Goal: Task Accomplishment & Management: Use online tool/utility

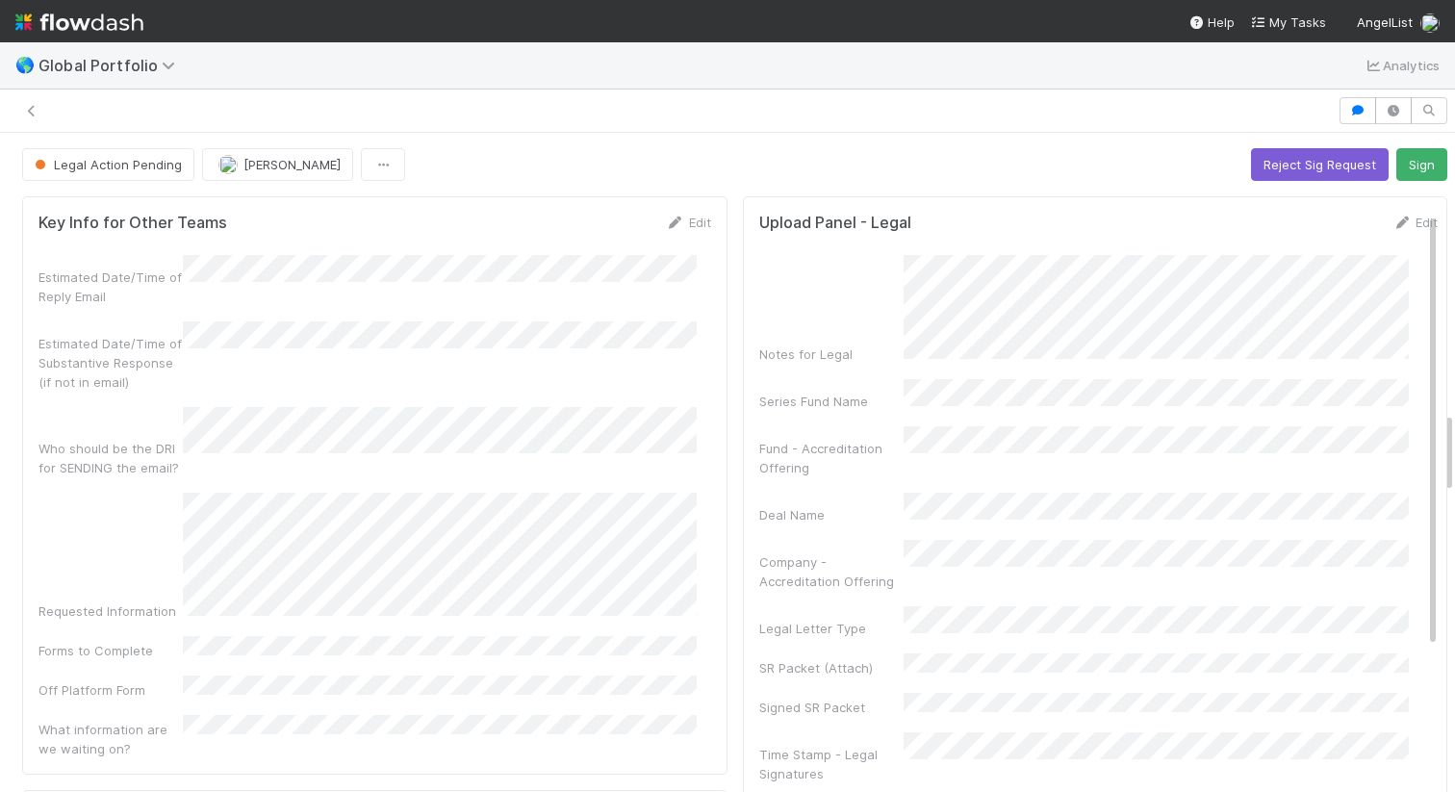
scroll to position [300, 0]
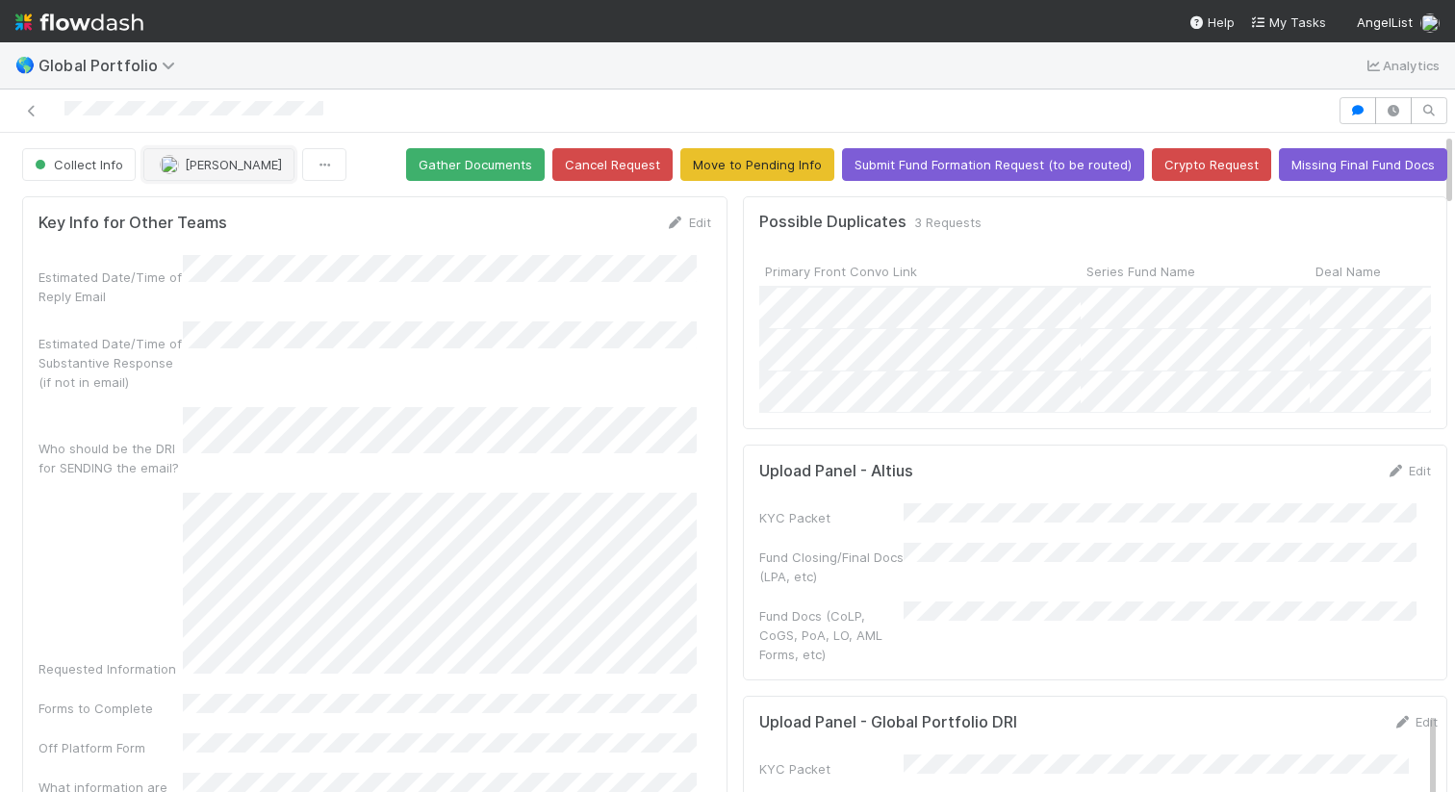
click at [233, 161] on span "Laura Lambert" at bounding box center [233, 164] width 97 height 15
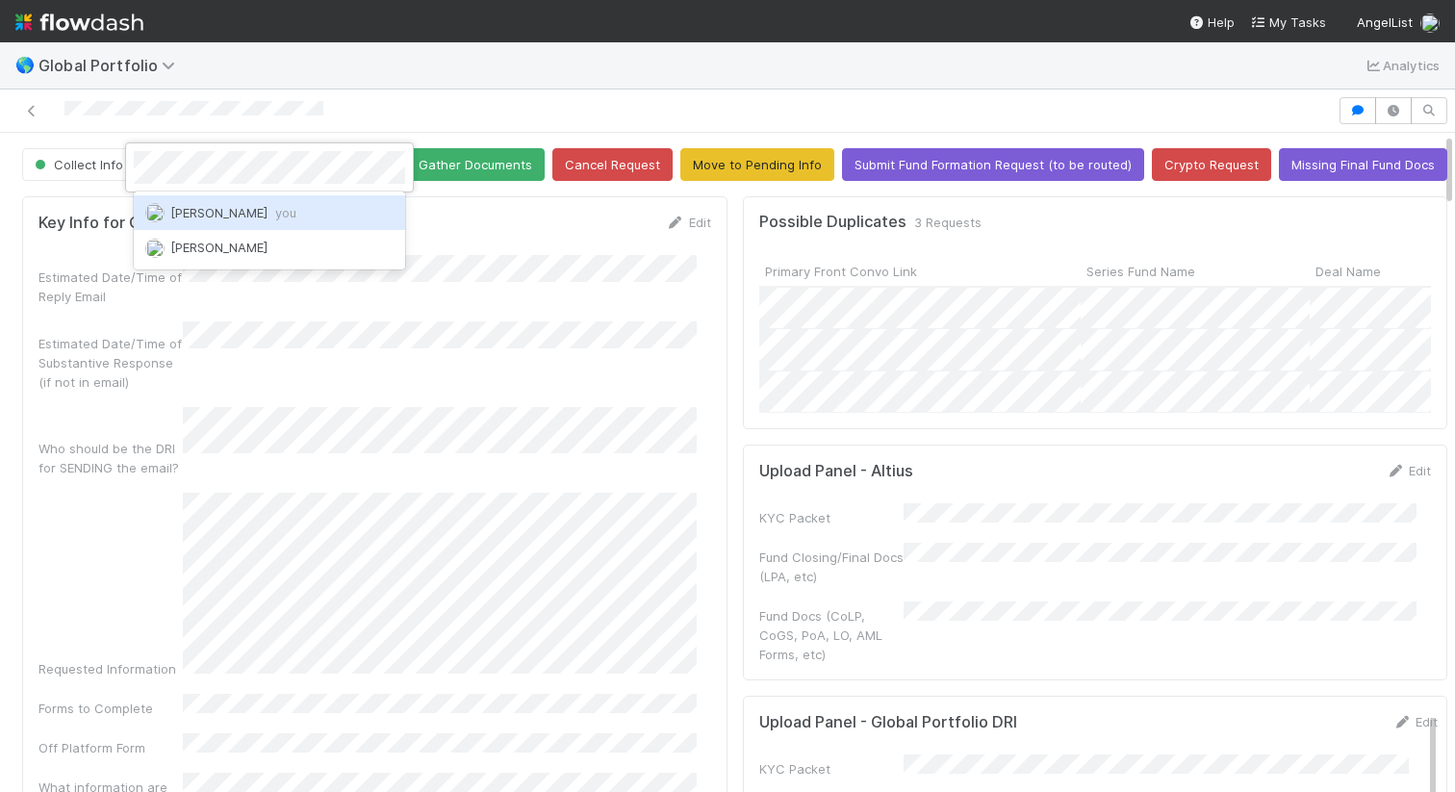
click at [222, 211] on span "Maranatha Kure you" at bounding box center [233, 212] width 126 height 15
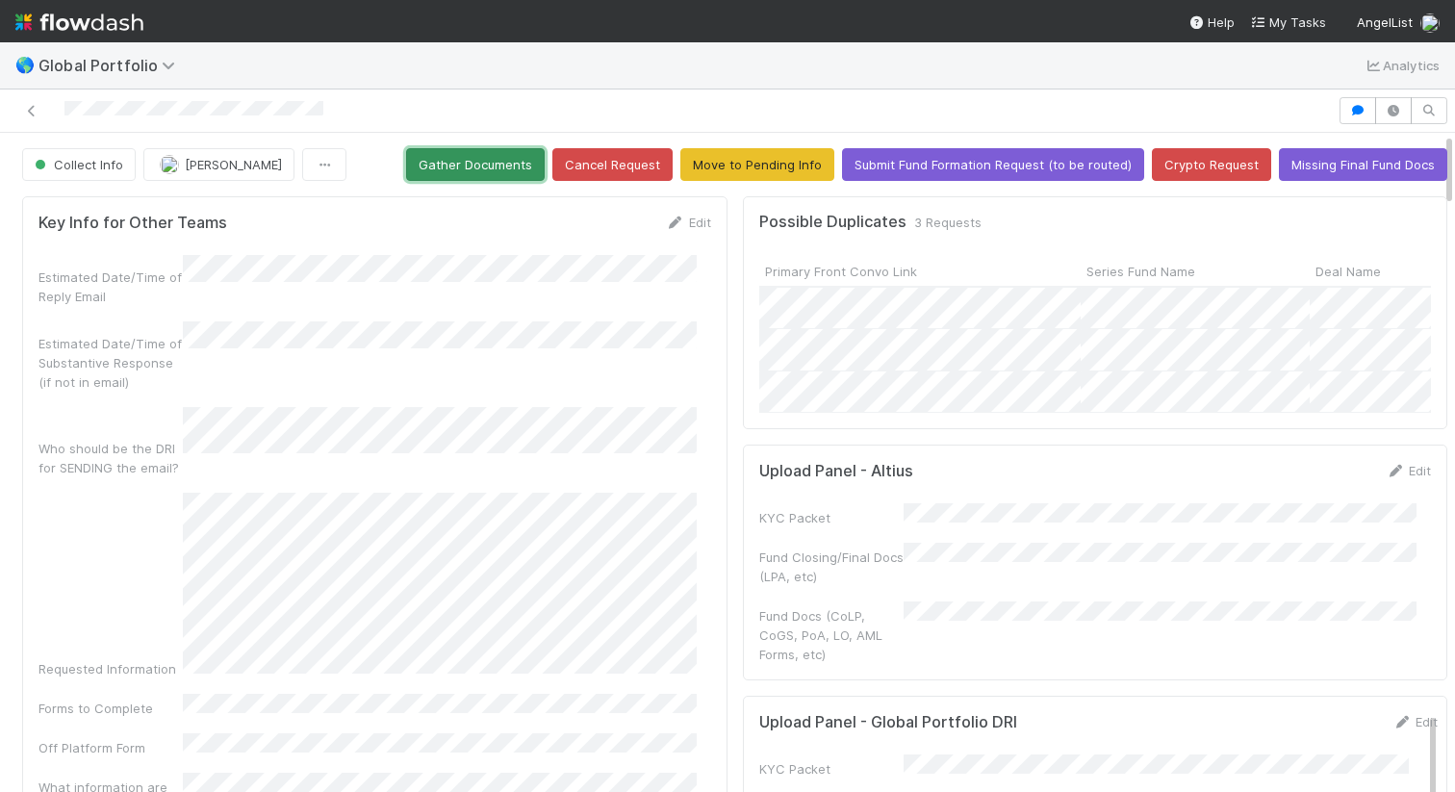
click at [464, 158] on button "Gather Documents" at bounding box center [475, 164] width 139 height 33
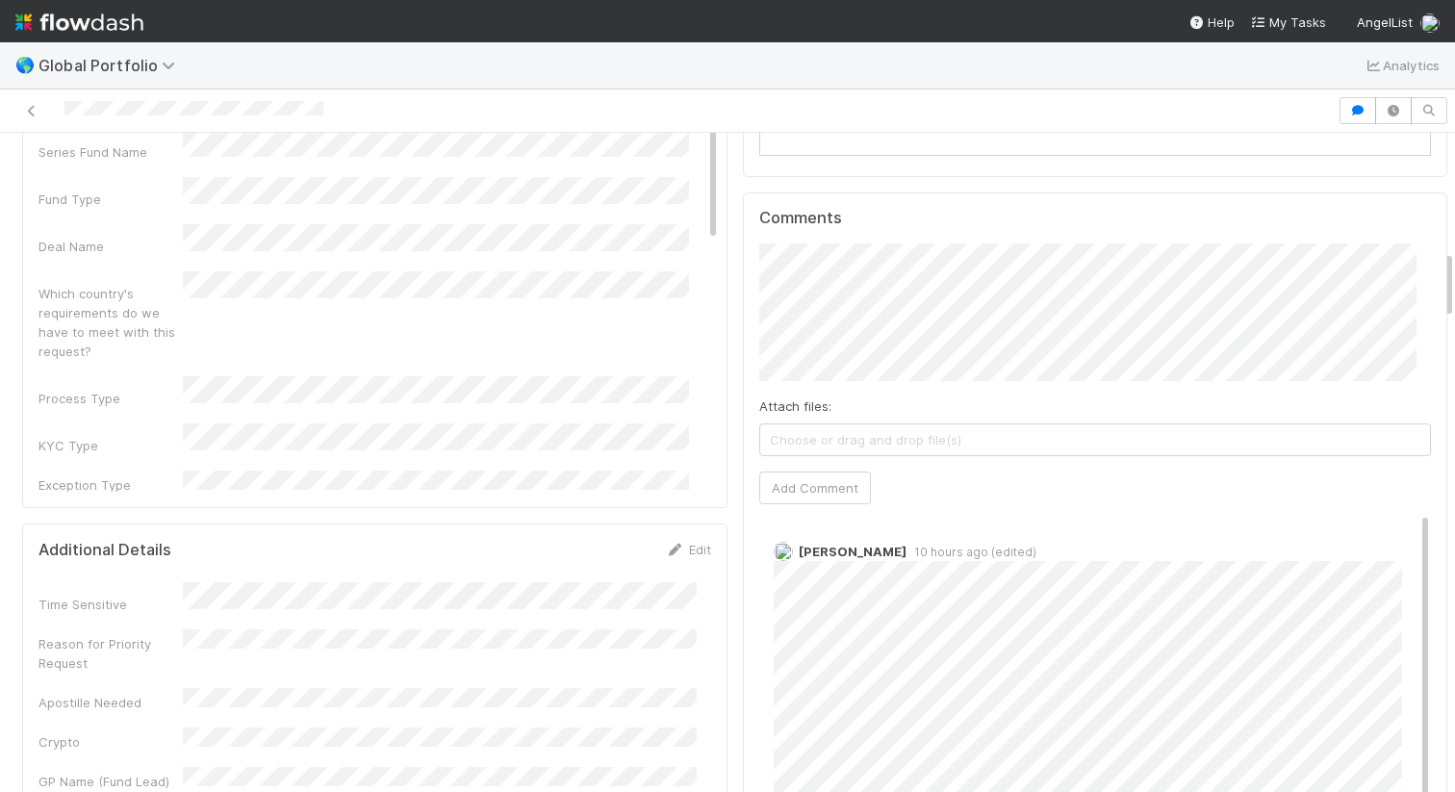
scroll to position [1093, 0]
click at [826, 322] on span "Gabe Wieder" at bounding box center [843, 321] width 97 height 15
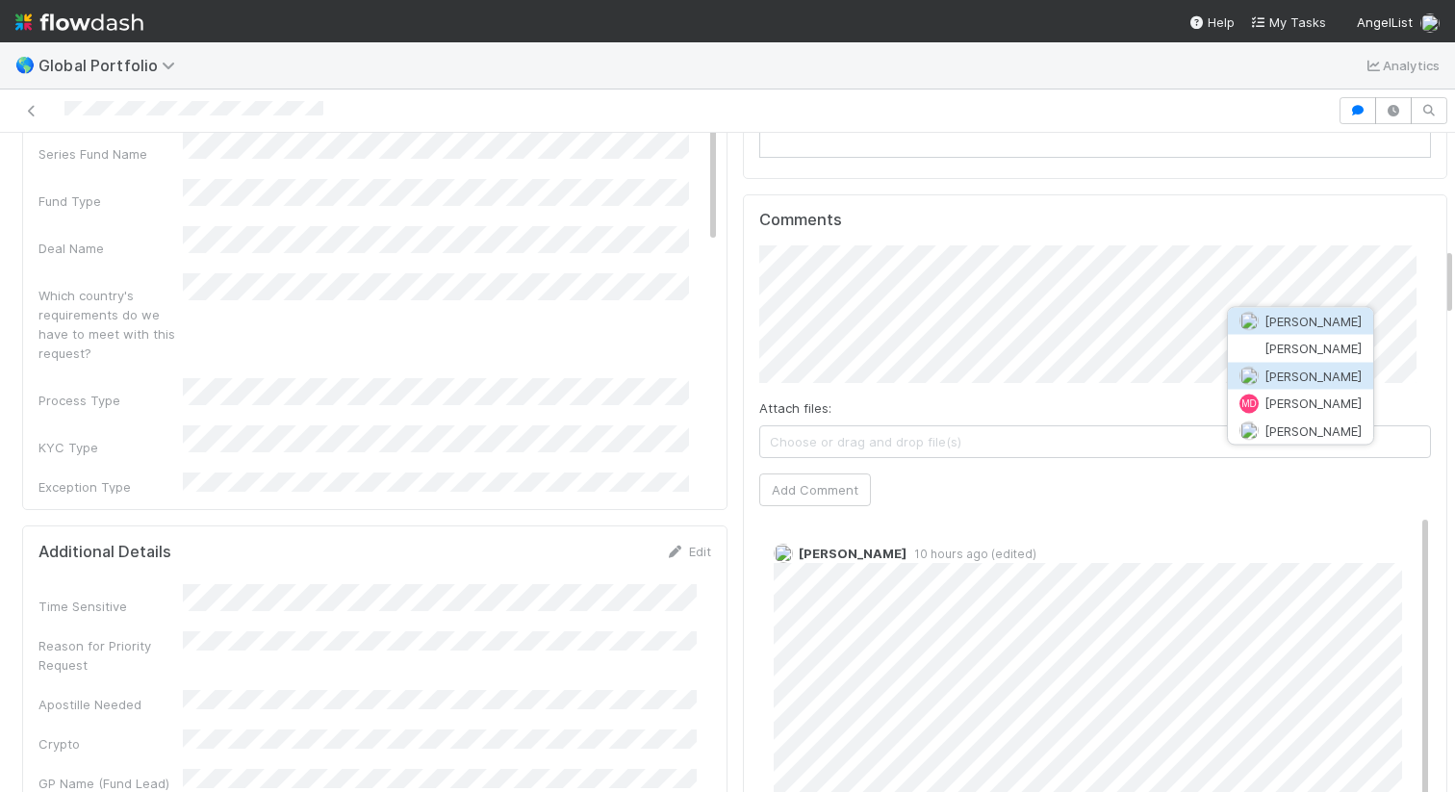
click at [1262, 375] on span "Michael Capilitan" at bounding box center [1301, 375] width 122 height 15
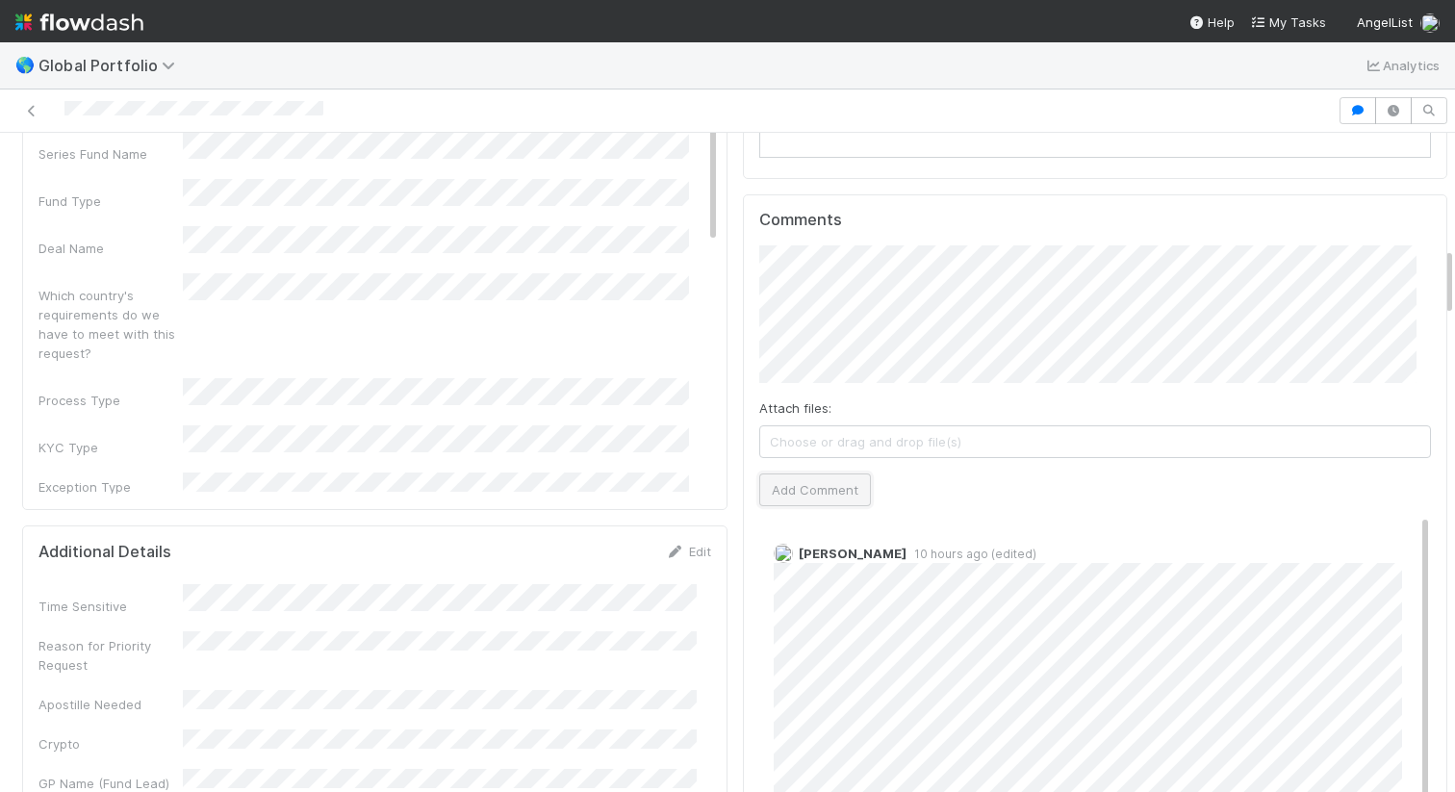
click at [818, 494] on button "Add Comment" at bounding box center [815, 490] width 112 height 33
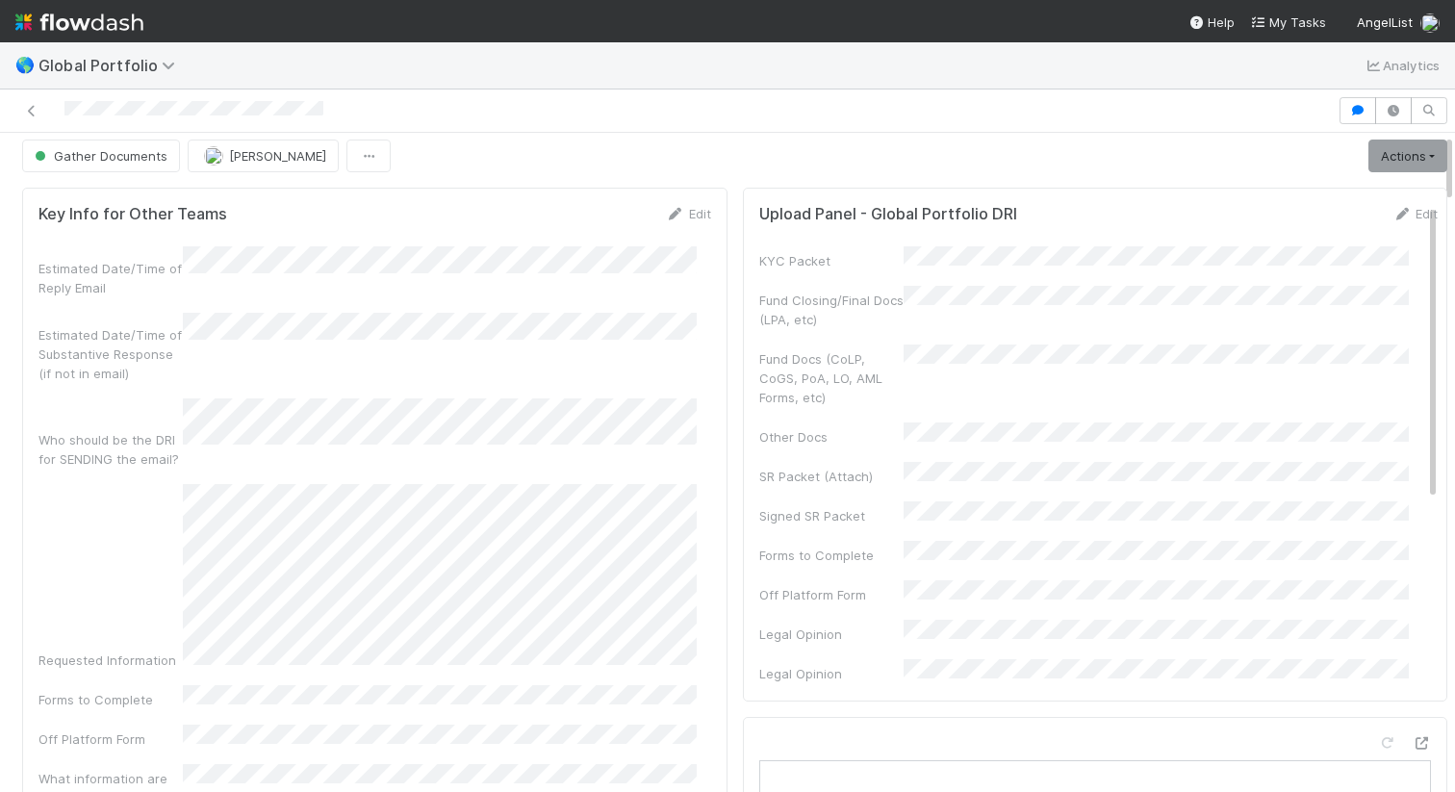
scroll to position [0, 0]
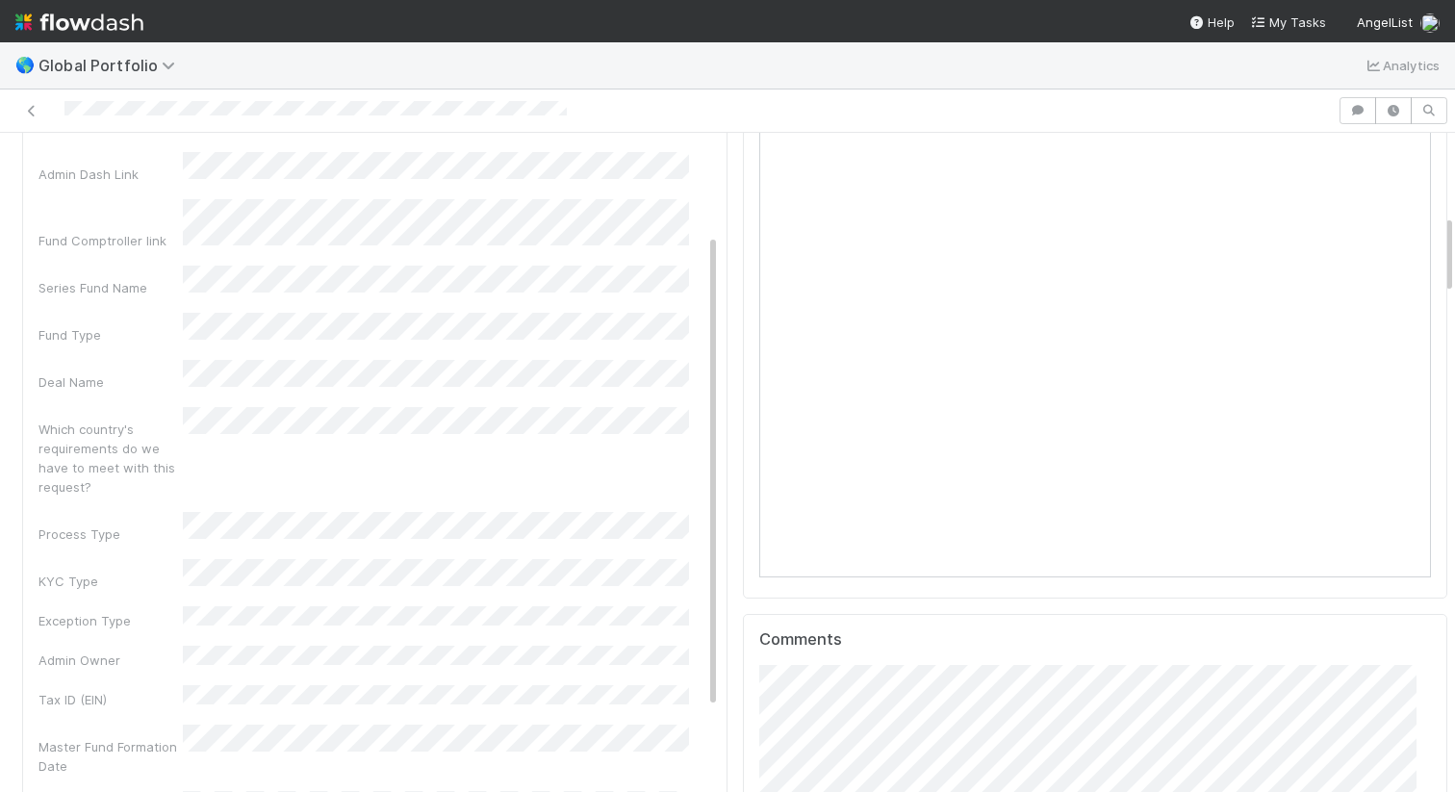
scroll to position [198, 0]
